Goal: Information Seeking & Learning: Learn about a topic

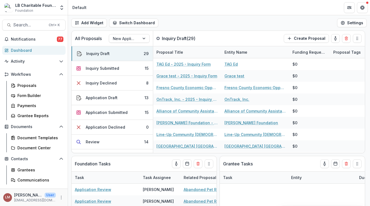
click at [22, 50] on div "Dashboard" at bounding box center [36, 50] width 50 height 6
click at [107, 82] on div "Inquiry Declined" at bounding box center [101, 83] width 31 height 6
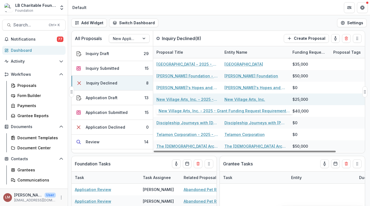
click at [178, 99] on link "New Village Arts, Inc. - 2025 - Grant Funding Request Requirements and Question…" at bounding box center [188, 99] width 62 height 6
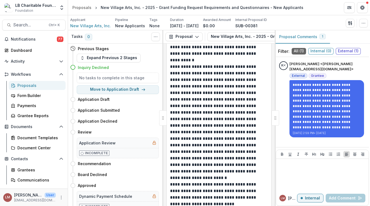
scroll to position [144, 0]
click at [190, 155] on p "**********" at bounding box center [218, 118] width 96 height 111
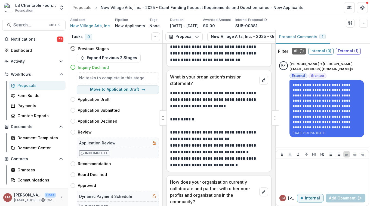
scroll to position [823, 0]
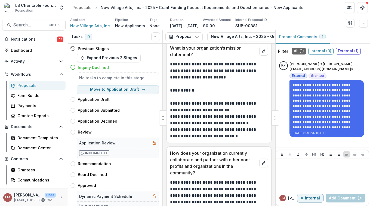
click at [202, 174] on p "How does your organization currently collaborate and partner with other non-pro…" at bounding box center [213, 163] width 87 height 26
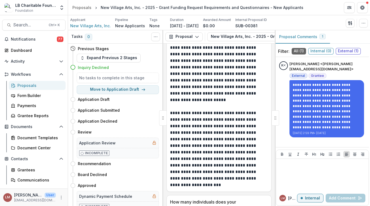
scroll to position [1100, 0]
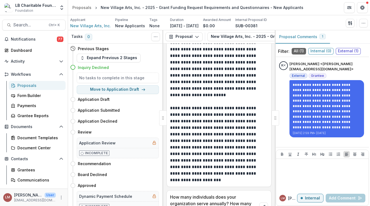
click at [197, 200] on p "How many individuals does your organization serve annually? How many households…" at bounding box center [213, 207] width 87 height 26
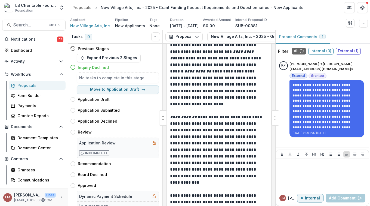
scroll to position [1551, 0]
